Goal: Use online tool/utility: Use online tool/utility

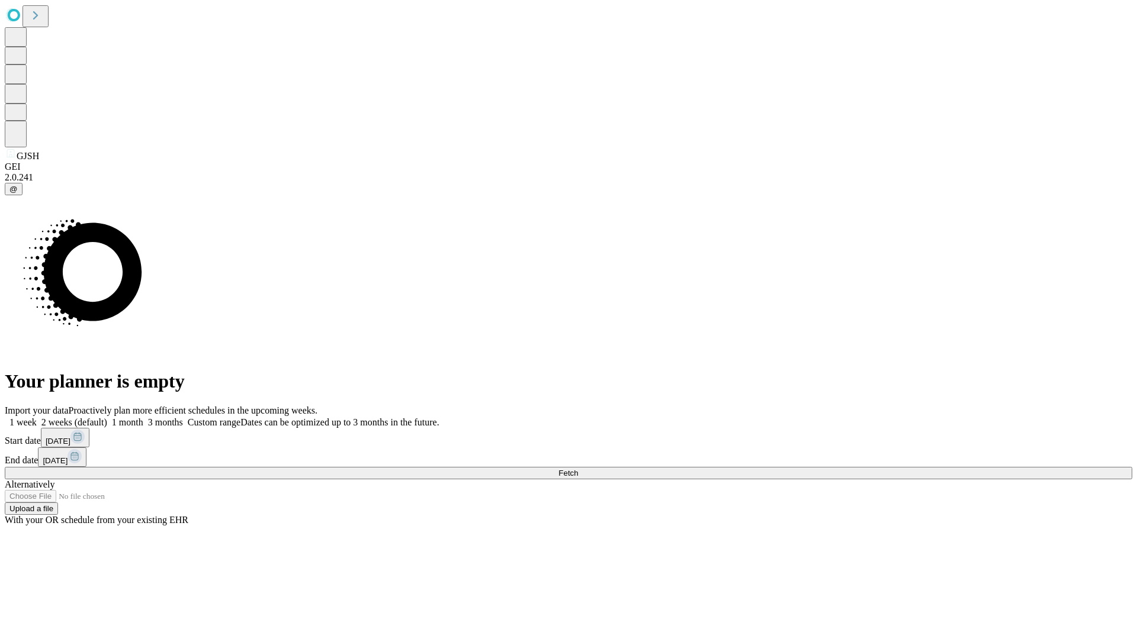
click at [578, 469] on span "Fetch" at bounding box center [568, 473] width 20 height 9
